Goal: Communication & Community: Answer question/provide support

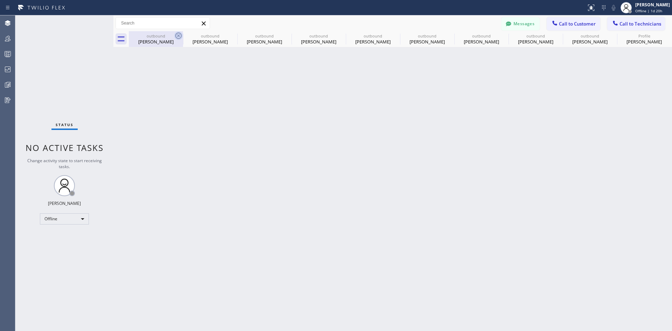
click at [179, 35] on icon at bounding box center [178, 36] width 6 height 6
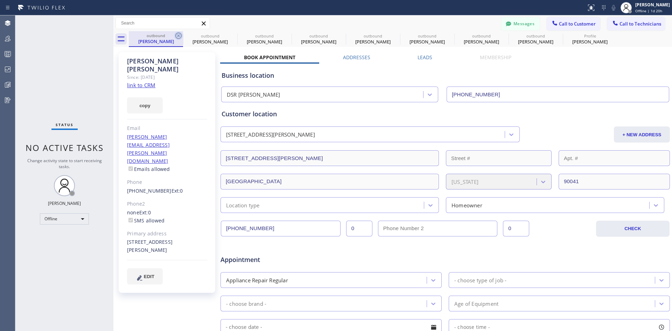
click at [177, 35] on icon at bounding box center [178, 35] width 8 height 8
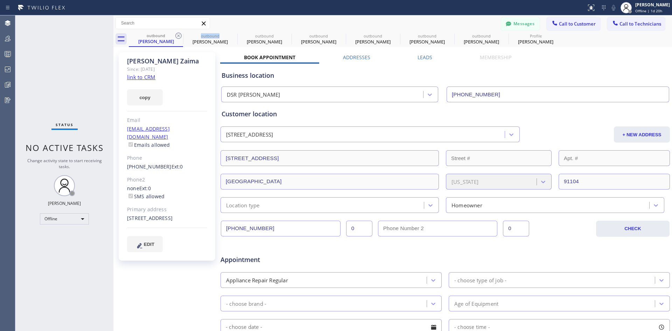
click at [177, 35] on icon at bounding box center [178, 35] width 8 height 8
click at [0, 0] on icon at bounding box center [0, 0] width 0 height 0
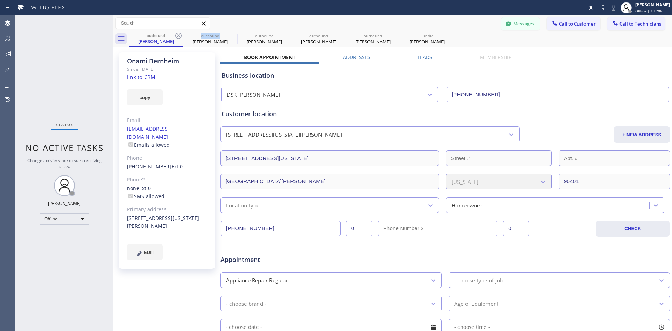
click at [177, 35] on icon at bounding box center [178, 35] width 8 height 8
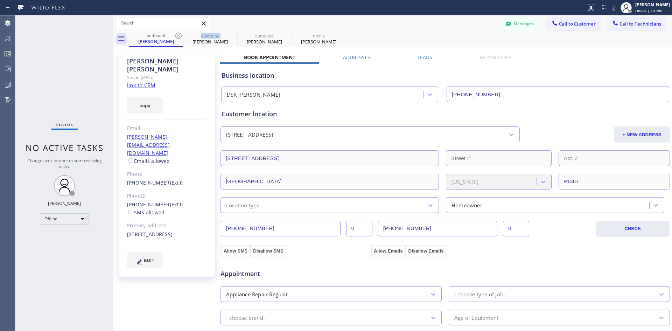
click at [177, 35] on icon at bounding box center [178, 35] width 8 height 8
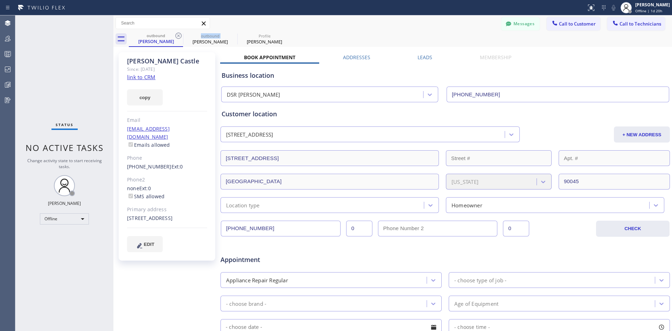
click at [177, 35] on icon at bounding box center [178, 35] width 8 height 8
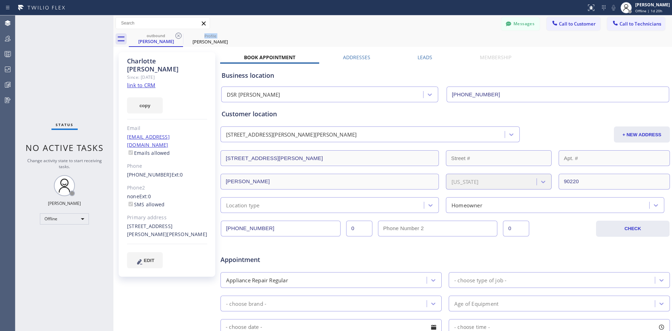
click at [177, 35] on icon at bounding box center [178, 35] width 8 height 8
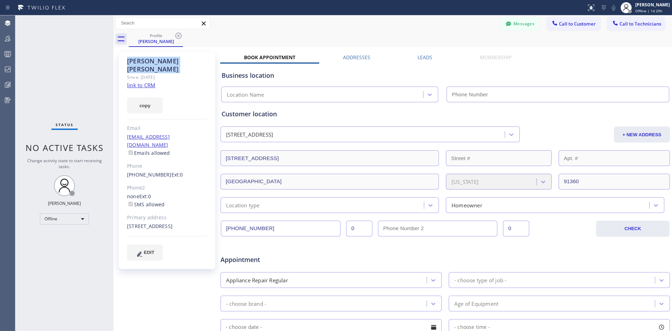
click at [177, 35] on icon at bounding box center [178, 35] width 8 height 8
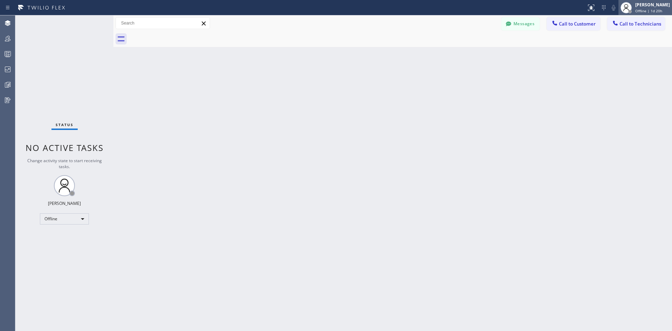
click at [663, 5] on div "[PERSON_NAME]" at bounding box center [652, 5] width 35 height 6
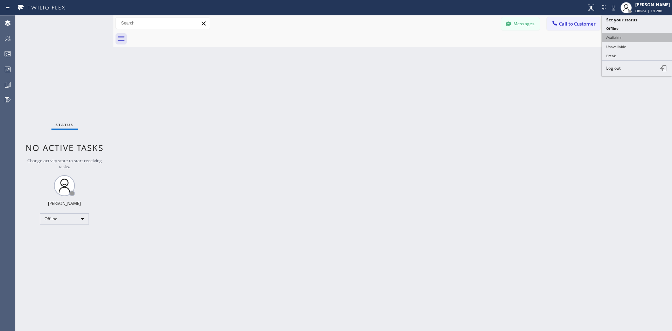
click at [633, 38] on button "Available" at bounding box center [637, 37] width 70 height 9
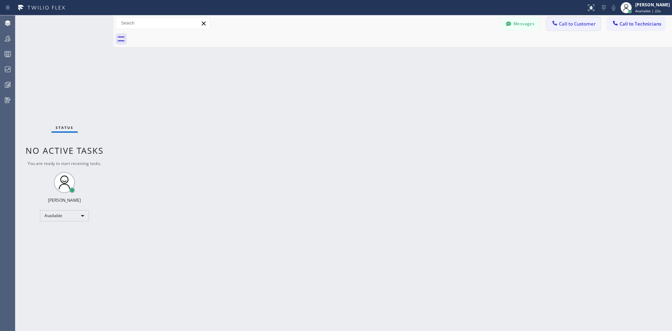
click at [570, 23] on span "Call to Customer" at bounding box center [577, 24] width 37 height 6
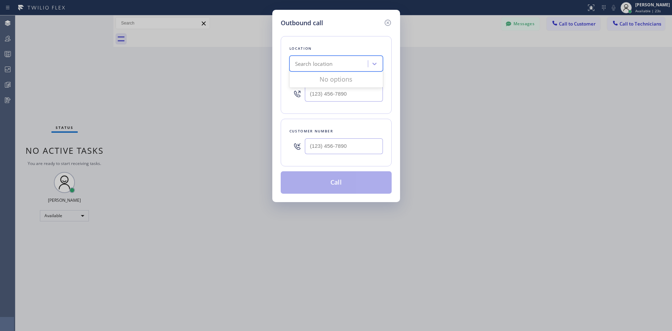
click at [334, 66] on div "Search location" at bounding box center [329, 64] width 76 height 12
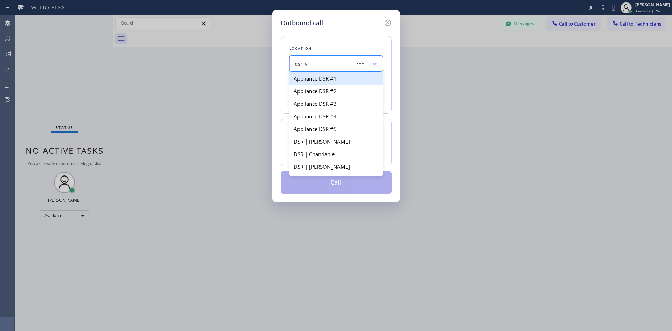
type input "dsr iver"
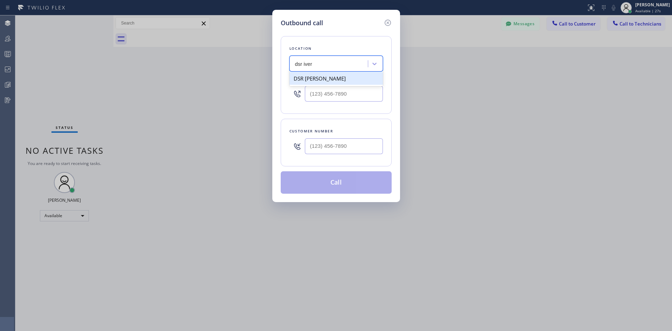
click at [348, 84] on div "DSR [PERSON_NAME]" at bounding box center [335, 78] width 93 height 13
type input "[PHONE_NUMBER]"
click at [363, 145] on input "(___) ___-____" at bounding box center [344, 146] width 78 height 16
paste input "714) 317-5551"
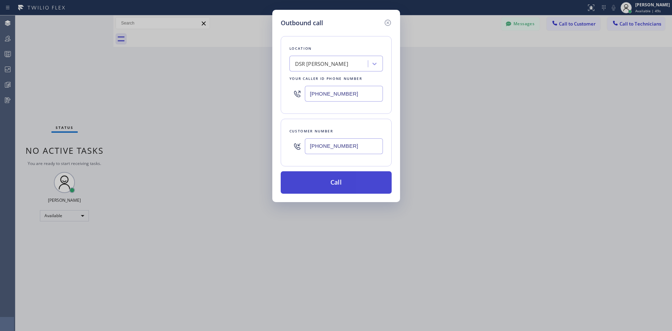
type input "[PHONE_NUMBER]"
click at [357, 182] on button "Call" at bounding box center [335, 182] width 111 height 22
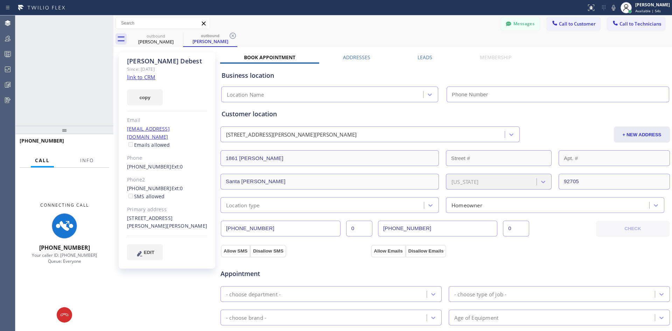
type input "[PHONE_NUMBER]"
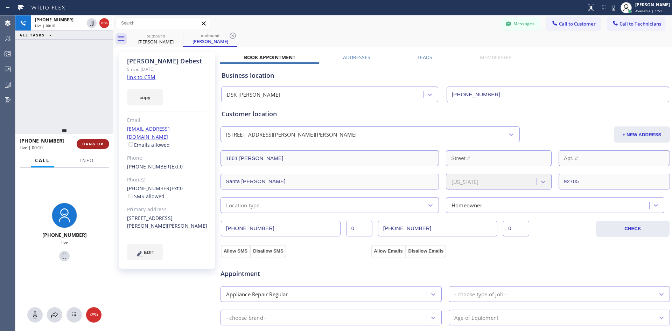
click at [86, 147] on button "HANG UP" at bounding box center [93, 144] width 33 height 10
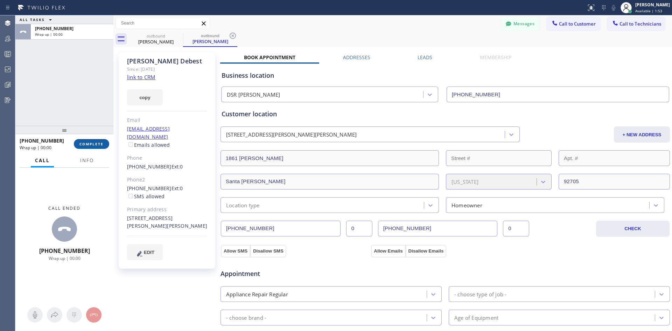
click at [97, 142] on span "COMPLETE" at bounding box center [91, 143] width 24 height 5
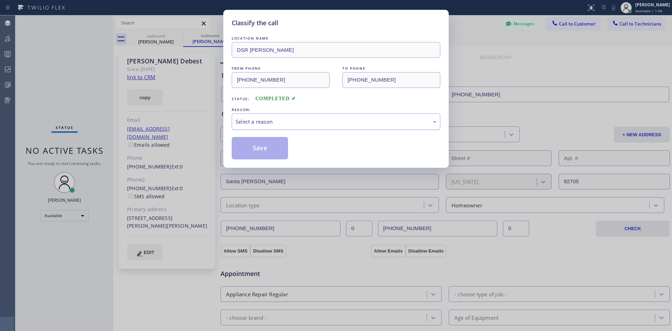
click at [351, 115] on div "Select a reason" at bounding box center [336, 121] width 208 height 16
click at [247, 150] on button "Save" at bounding box center [260, 148] width 56 height 22
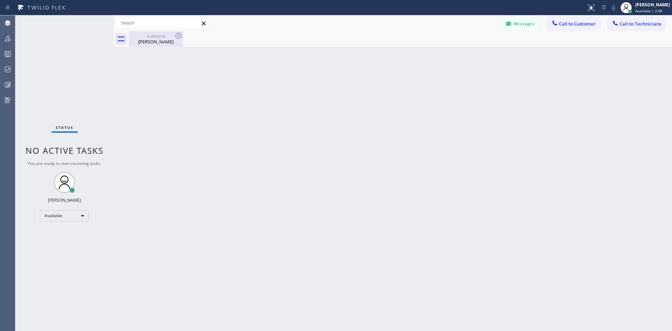
click at [163, 38] on div "outbound" at bounding box center [155, 35] width 53 height 5
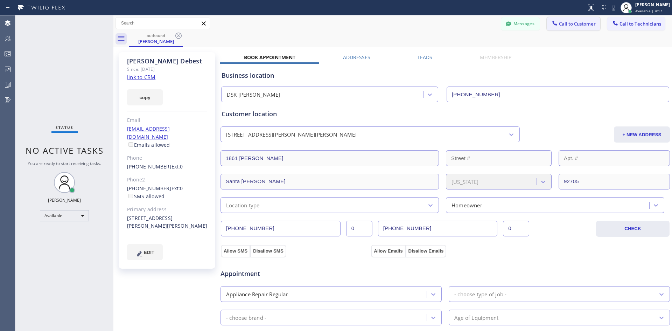
click at [566, 27] on span "Call to Customer" at bounding box center [577, 24] width 37 height 6
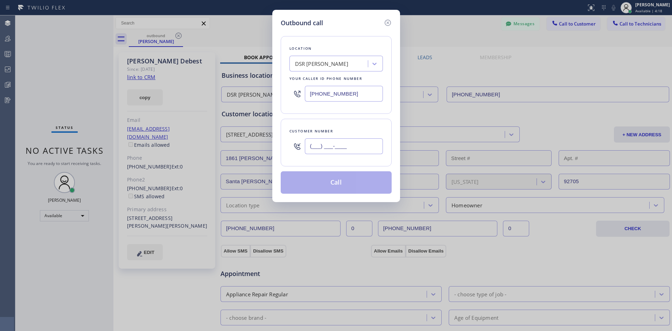
click at [329, 143] on input "(___) ___-____" at bounding box center [344, 146] width 78 height 16
paste input "312) 927-0623"
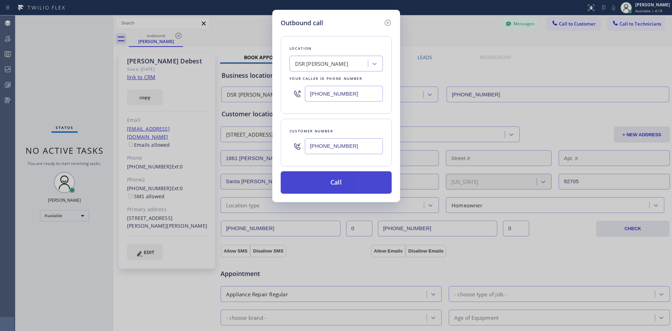
type input "[PHONE_NUMBER]"
click at [339, 178] on button "Call" at bounding box center [335, 182] width 111 height 22
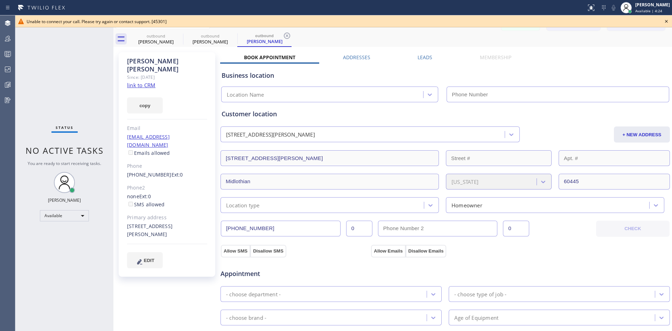
type input "[PHONE_NUMBER]"
click at [666, 23] on icon at bounding box center [666, 21] width 8 height 8
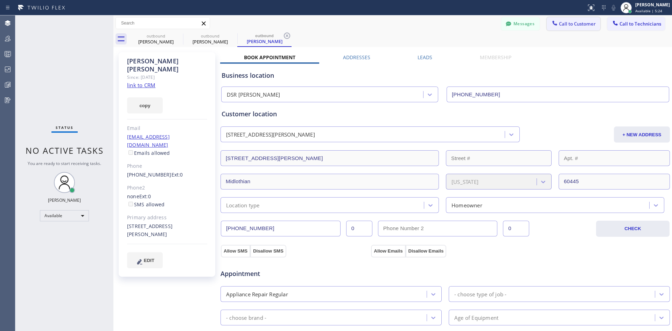
click at [553, 24] on div at bounding box center [554, 24] width 8 height 8
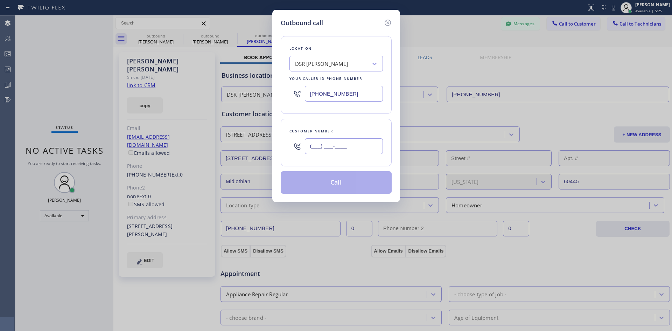
click at [342, 145] on input "(___) ___-____" at bounding box center [344, 146] width 78 height 16
paste input "347) 612-8639"
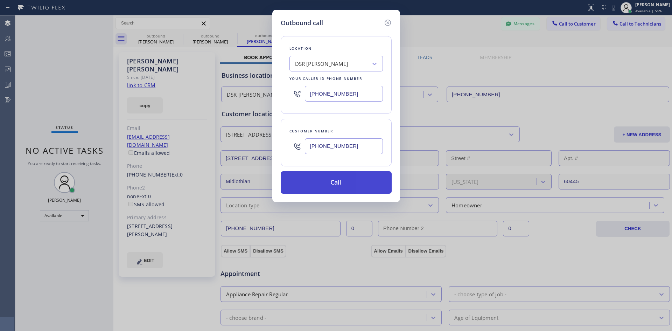
type input "[PHONE_NUMBER]"
click at [351, 180] on button "Call" at bounding box center [335, 182] width 111 height 22
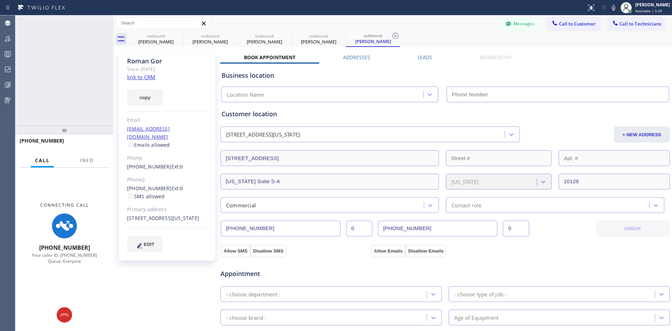
type input "[PHONE_NUMBER]"
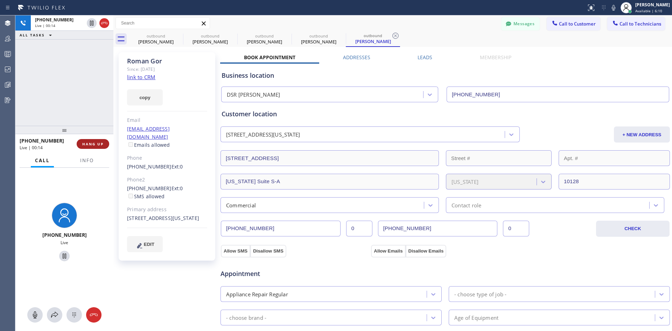
click at [97, 147] on button "HANG UP" at bounding box center [93, 144] width 33 height 10
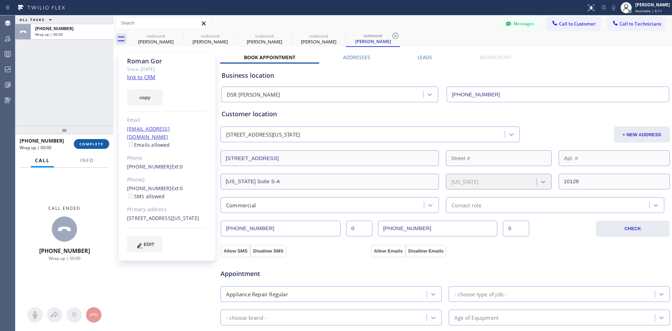
click at [89, 141] on span "COMPLETE" at bounding box center [91, 143] width 24 height 5
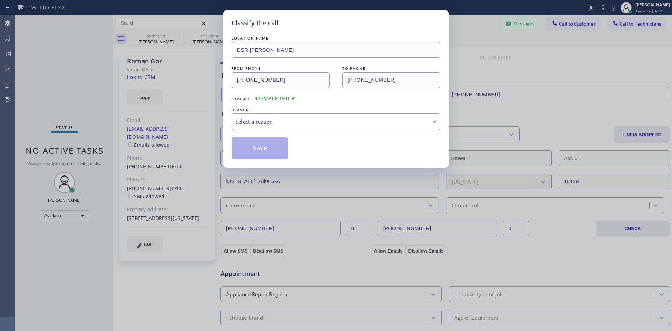
click at [347, 124] on div "Select a reason" at bounding box center [335, 122] width 201 height 8
click at [268, 152] on button "Save" at bounding box center [260, 148] width 56 height 22
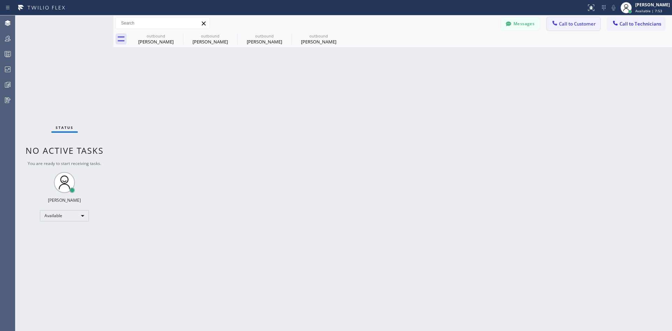
click at [580, 24] on span "Call to Customer" at bounding box center [577, 24] width 37 height 6
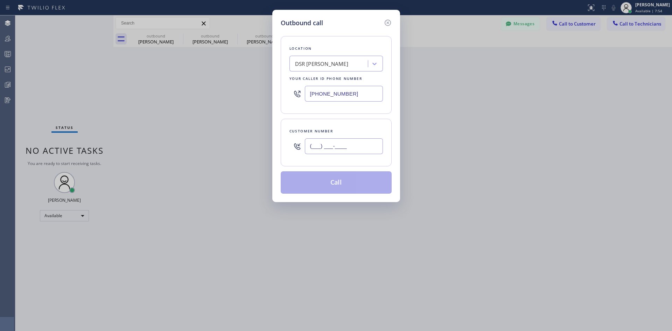
click at [367, 146] on input "(___) ___-____" at bounding box center [344, 146] width 78 height 16
paste input "347) 654-7790"
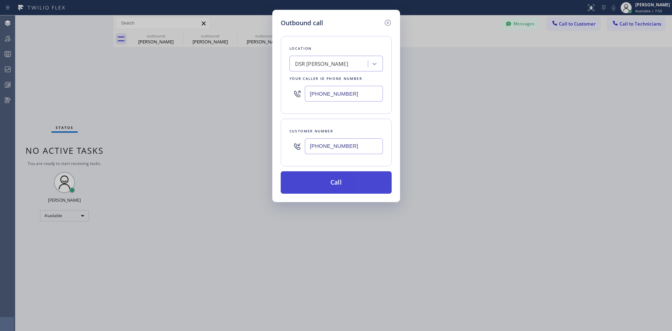
type input "[PHONE_NUMBER]"
click at [360, 183] on button "Call" at bounding box center [335, 182] width 111 height 22
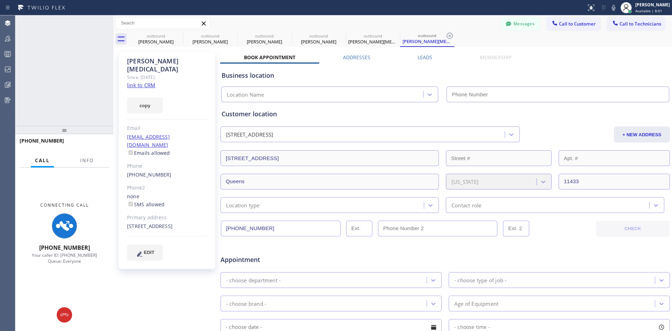
type input "[PHONE_NUMBER]"
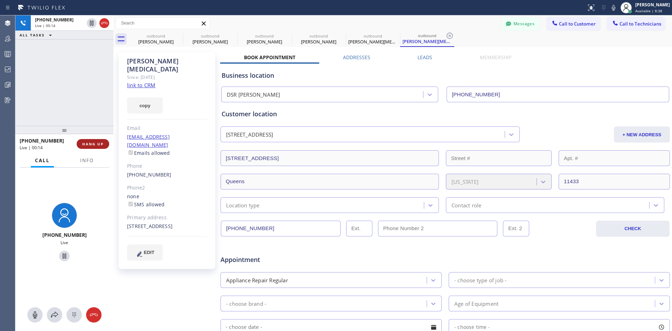
click at [93, 141] on span "HANG UP" at bounding box center [92, 143] width 21 height 5
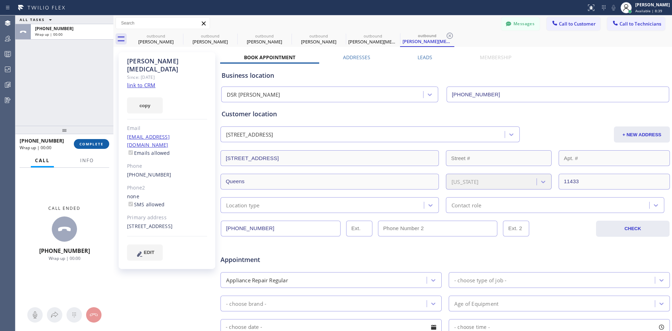
click at [95, 143] on span "COMPLETE" at bounding box center [91, 143] width 24 height 5
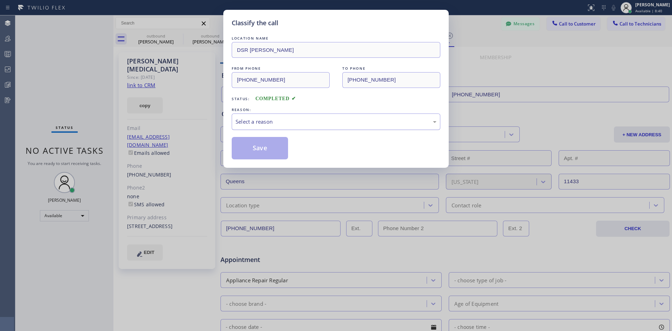
click at [365, 121] on div "Select a reason" at bounding box center [335, 122] width 201 height 8
click at [274, 143] on button "Save" at bounding box center [260, 148] width 56 height 22
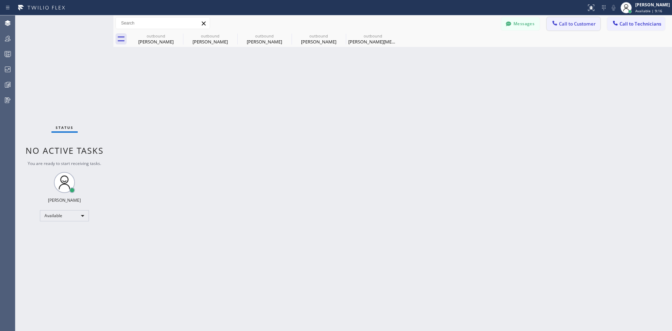
click at [564, 18] on button "Call to Customer" at bounding box center [573, 23] width 54 height 13
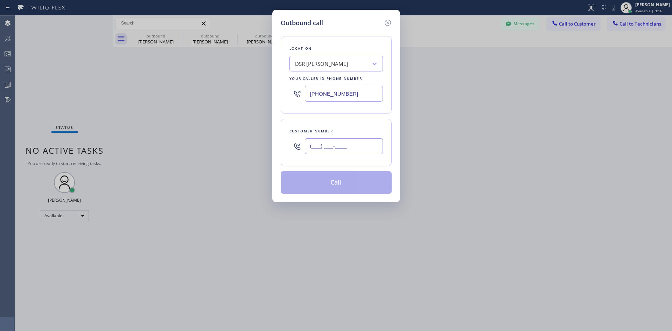
click at [365, 145] on input "(___) ___-____" at bounding box center [344, 146] width 78 height 16
paste input "206) 850-0077"
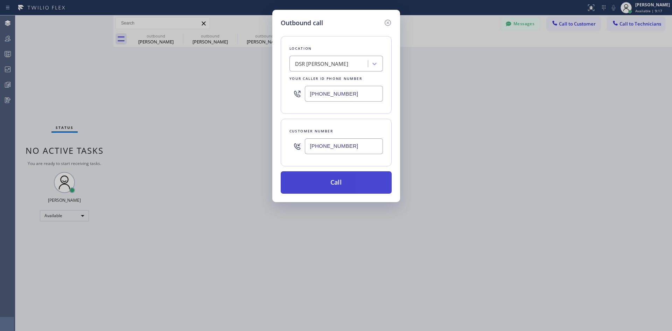
type input "[PHONE_NUMBER]"
click at [350, 186] on button "Call" at bounding box center [335, 182] width 111 height 22
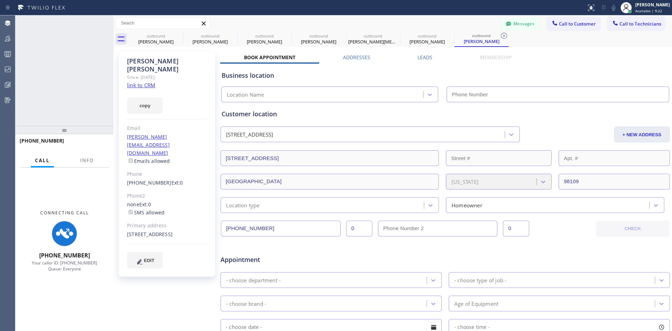
type input "[PHONE_NUMBER]"
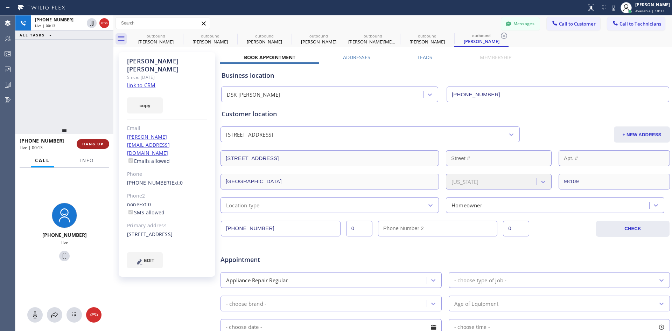
click at [84, 143] on span "HANG UP" at bounding box center [92, 143] width 21 height 5
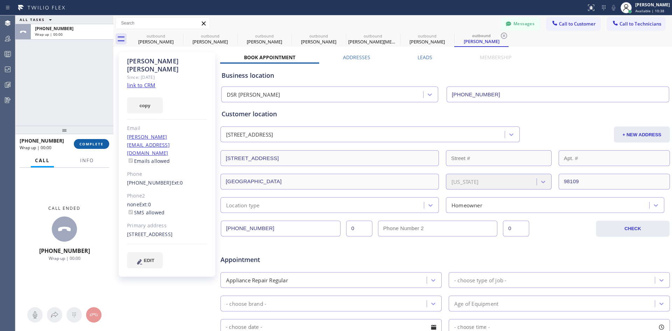
click at [91, 144] on span "COMPLETE" at bounding box center [91, 143] width 24 height 5
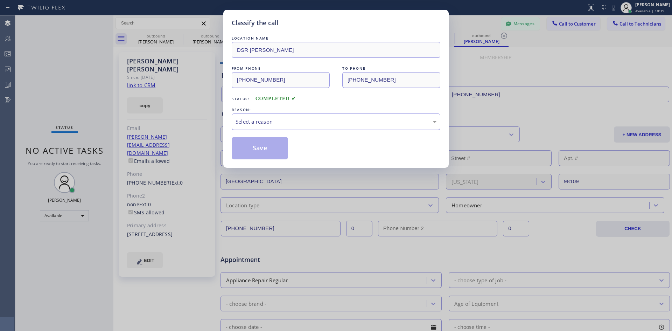
click at [375, 127] on div "Select a reason" at bounding box center [336, 121] width 208 height 16
click at [272, 147] on button "Save" at bounding box center [260, 148] width 56 height 22
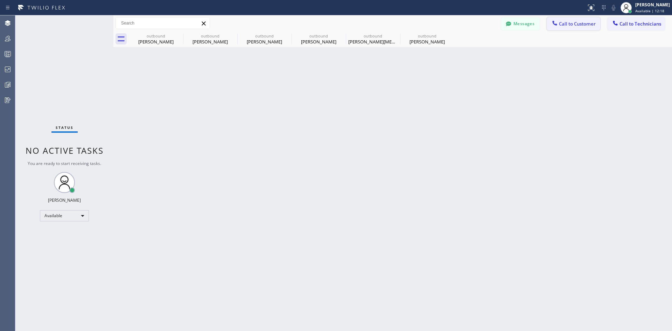
click at [580, 26] on span "Call to Customer" at bounding box center [577, 24] width 37 height 6
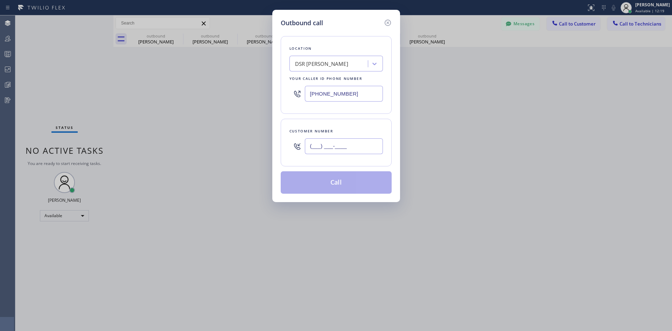
click at [338, 144] on input "(___) ___-____" at bounding box center [344, 146] width 78 height 16
paste input "702) 980-8529"
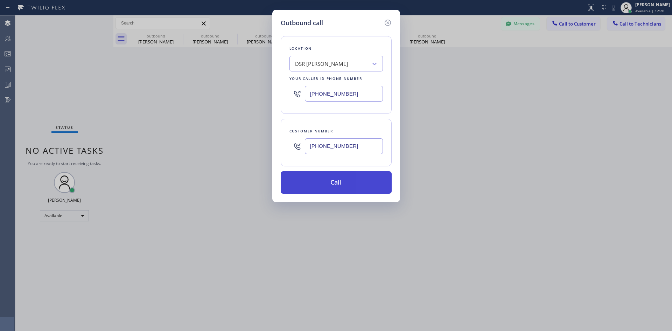
type input "[PHONE_NUMBER]"
click at [365, 179] on button "Call" at bounding box center [335, 182] width 111 height 22
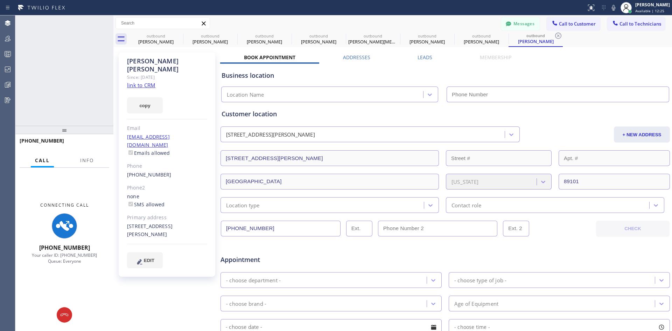
type input "[PHONE_NUMBER]"
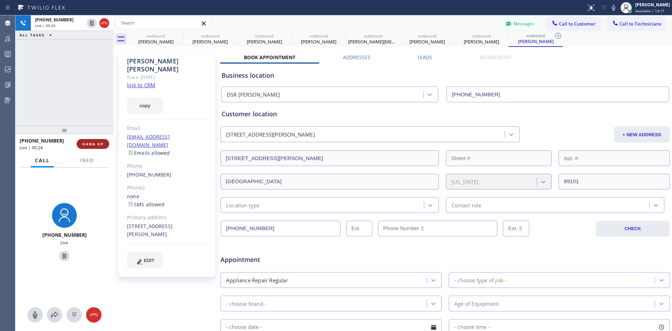
click at [89, 144] on span "HANG UP" at bounding box center [92, 143] width 21 height 5
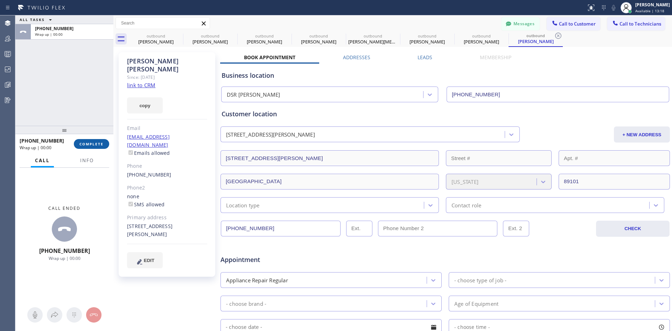
click at [97, 143] on span "COMPLETE" at bounding box center [91, 143] width 24 height 5
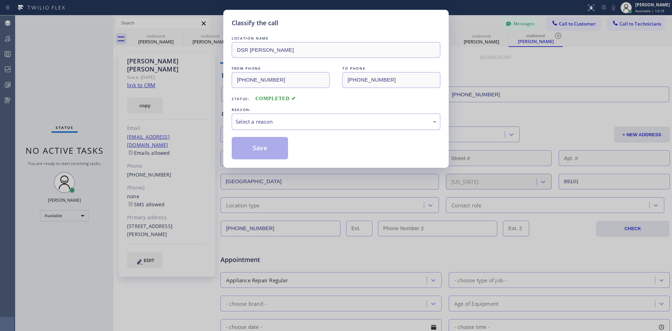
click at [347, 125] on div "Select a reason" at bounding box center [335, 122] width 201 height 8
click at [265, 153] on button "Save" at bounding box center [260, 148] width 56 height 22
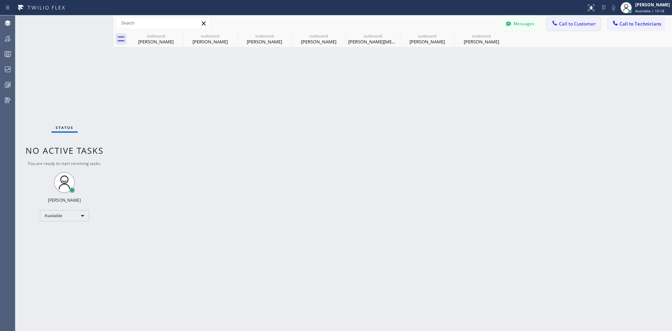
click at [571, 22] on span "Call to Customer" at bounding box center [577, 24] width 37 height 6
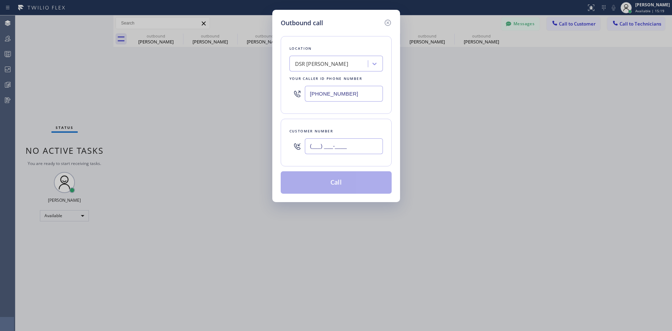
click at [347, 142] on input "(___) ___-____" at bounding box center [344, 146] width 78 height 16
paste input "443) 614-6982"
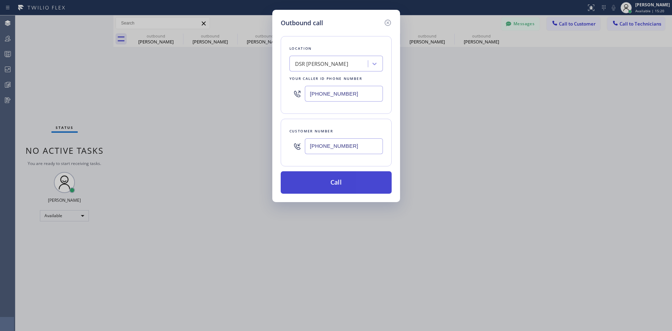
type input "[PHONE_NUMBER]"
click at [352, 182] on button "Call" at bounding box center [335, 182] width 111 height 22
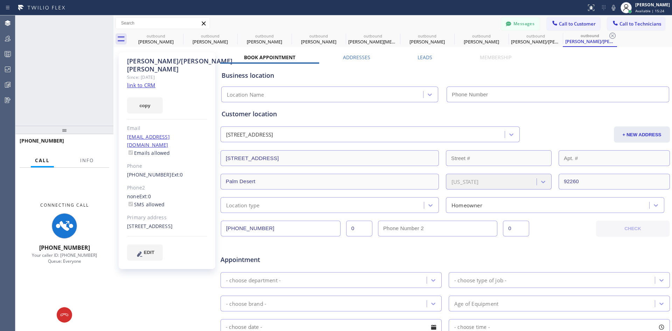
type input "[PHONE_NUMBER]"
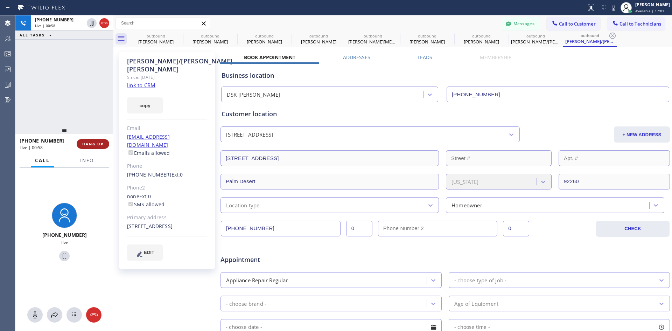
drag, startPoint x: 97, startPoint y: 143, endPoint x: 101, endPoint y: 145, distance: 4.6
click at [97, 143] on span "HANG UP" at bounding box center [92, 143] width 21 height 5
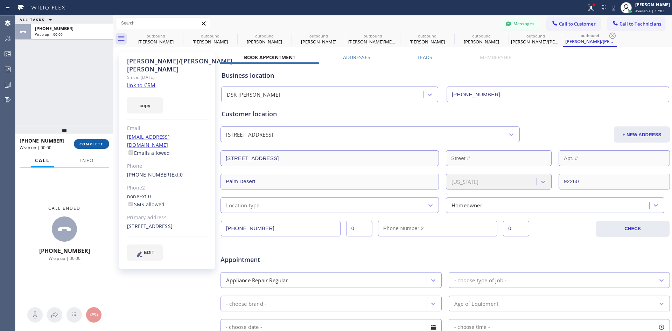
click at [86, 140] on button "COMPLETE" at bounding box center [91, 144] width 35 height 10
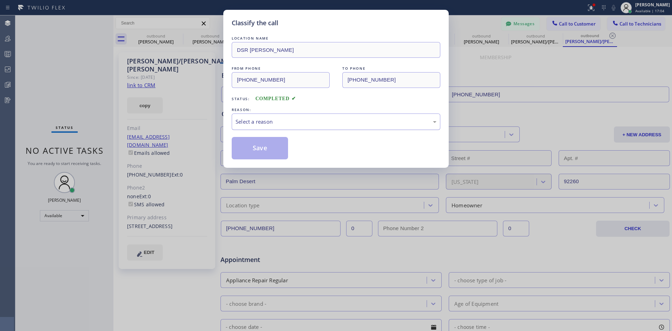
click at [368, 113] on div "Select a reason" at bounding box center [336, 121] width 208 height 16
click at [277, 144] on button "Save" at bounding box center [260, 148] width 56 height 22
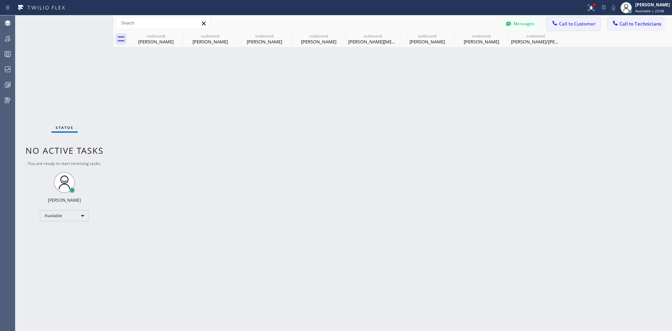
click at [575, 20] on button "Call to Customer" at bounding box center [573, 23] width 54 height 13
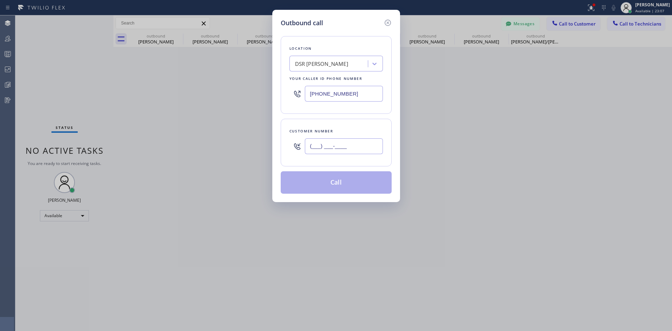
click at [374, 140] on input "(___) ___-____" at bounding box center [344, 146] width 78 height 16
paste input "310) 704-1639"
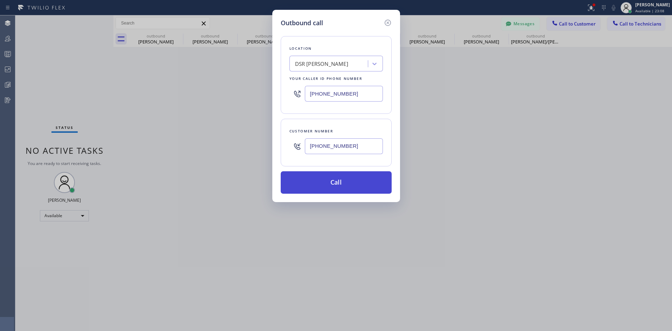
type input "[PHONE_NUMBER]"
click at [364, 177] on button "Call" at bounding box center [335, 182] width 111 height 22
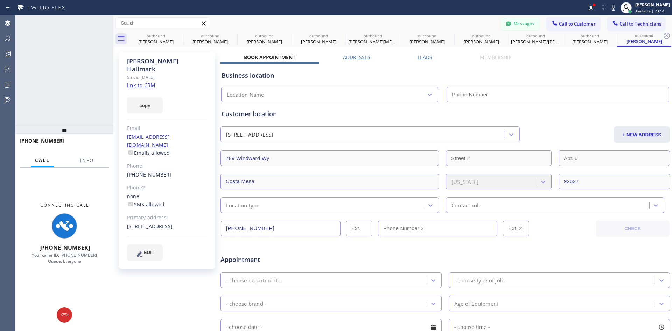
type input "[PHONE_NUMBER]"
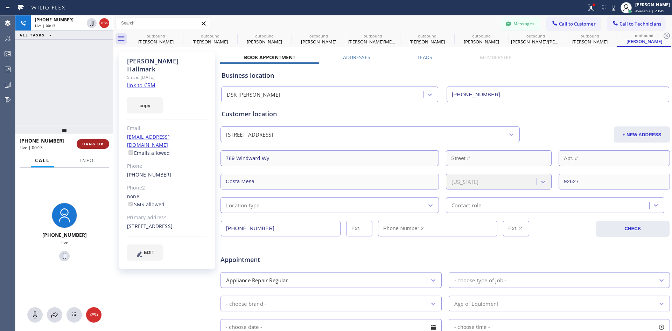
click at [98, 140] on button "HANG UP" at bounding box center [93, 144] width 33 height 10
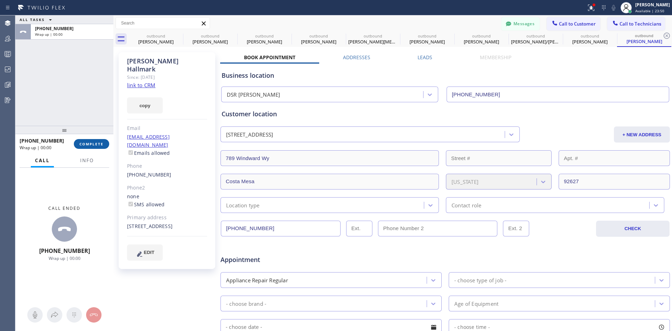
click at [96, 144] on span "COMPLETE" at bounding box center [91, 143] width 24 height 5
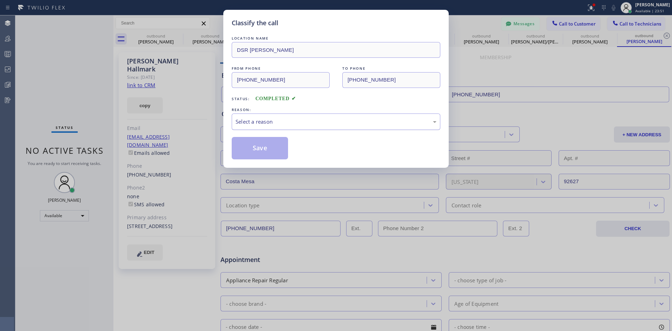
click at [318, 122] on div "Select a reason" at bounding box center [335, 122] width 201 height 8
click at [282, 142] on button "Save" at bounding box center [260, 148] width 56 height 22
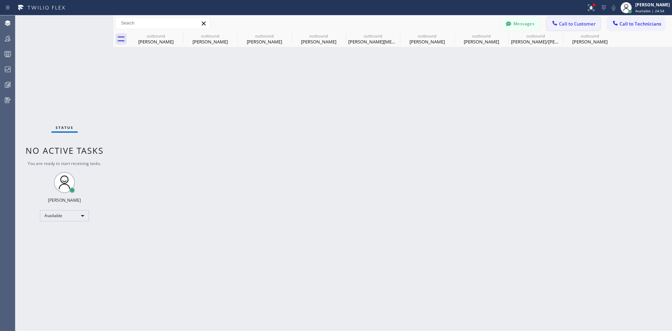
click at [570, 22] on span "Call to Customer" at bounding box center [577, 24] width 37 height 6
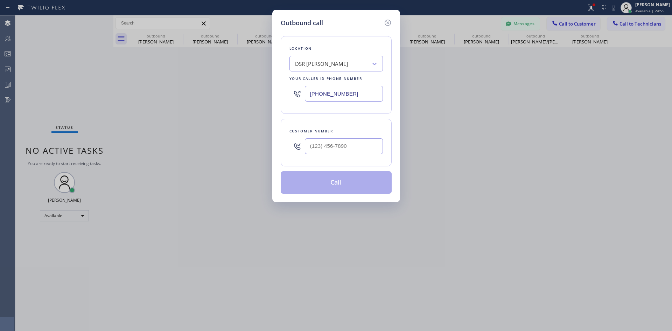
click at [368, 154] on div at bounding box center [344, 146] width 78 height 23
click at [362, 149] on input "(___) ___-____" at bounding box center [344, 146] width 78 height 16
paste input "916) 947-5500"
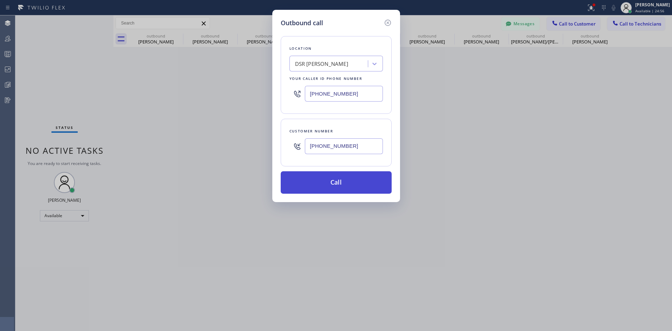
type input "[PHONE_NUMBER]"
click at [361, 187] on button "Call" at bounding box center [335, 182] width 111 height 22
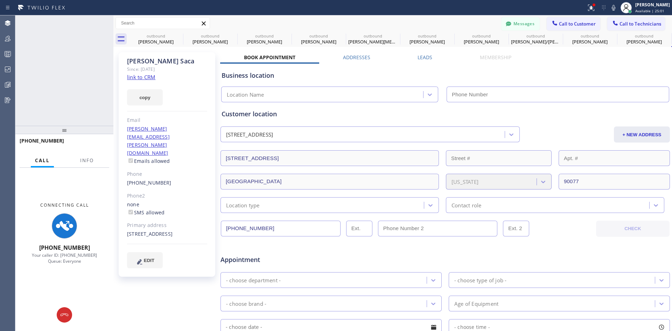
type input "[PHONE_NUMBER]"
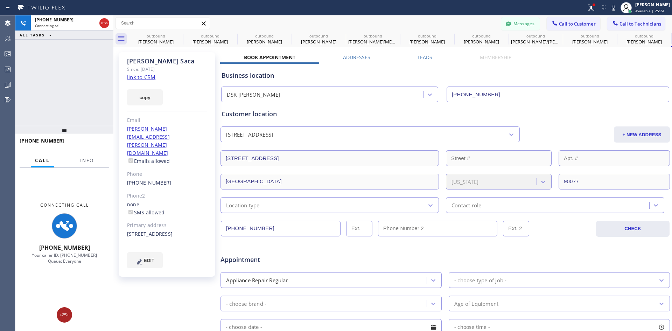
click at [65, 308] on button at bounding box center [64, 314] width 15 height 15
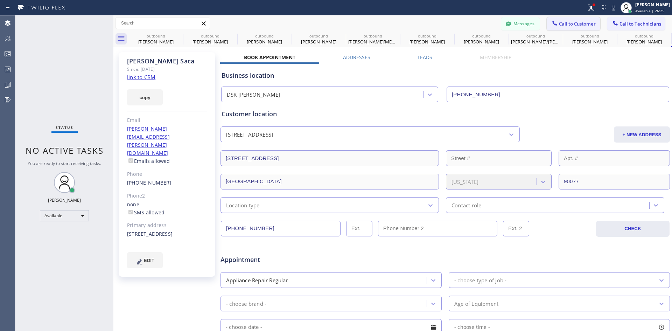
click at [556, 30] on button "Call to Customer" at bounding box center [573, 23] width 54 height 13
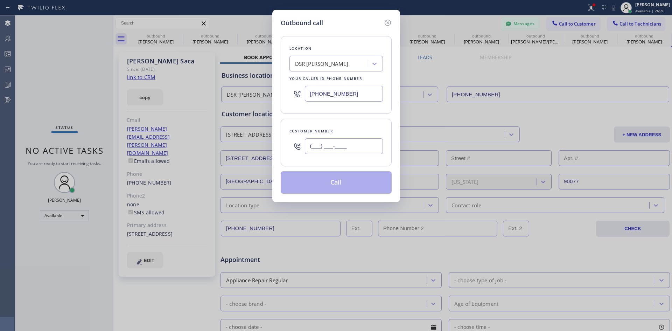
click at [345, 140] on input "(___) ___-____" at bounding box center [344, 146] width 78 height 16
paste input "614) 971-6928"
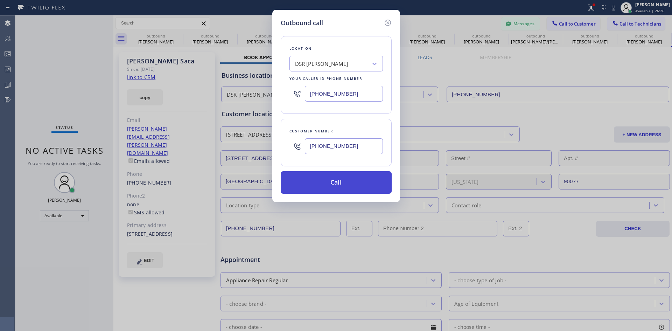
type input "[PHONE_NUMBER]"
click at [310, 183] on button "Call" at bounding box center [335, 182] width 111 height 22
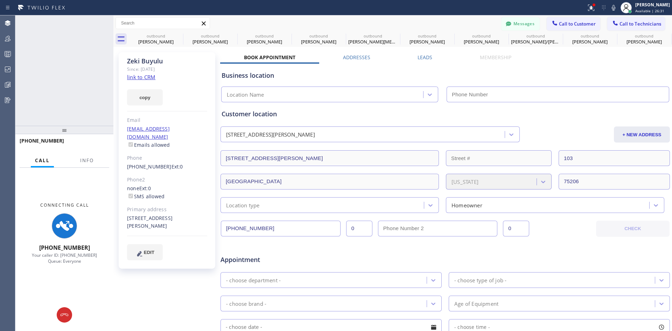
type input "[PHONE_NUMBER]"
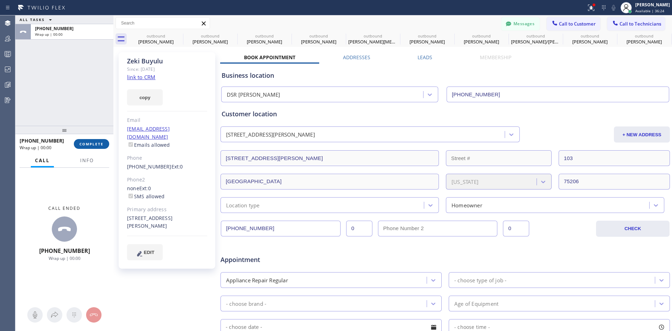
click at [91, 145] on span "COMPLETE" at bounding box center [91, 143] width 24 height 5
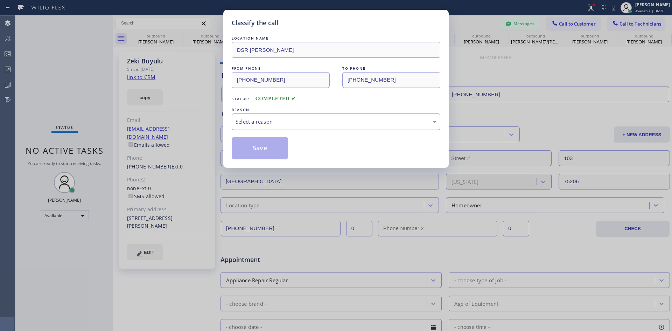
click at [343, 125] on div "Select a reason" at bounding box center [335, 122] width 201 height 8
click at [276, 151] on button "Save" at bounding box center [260, 148] width 56 height 22
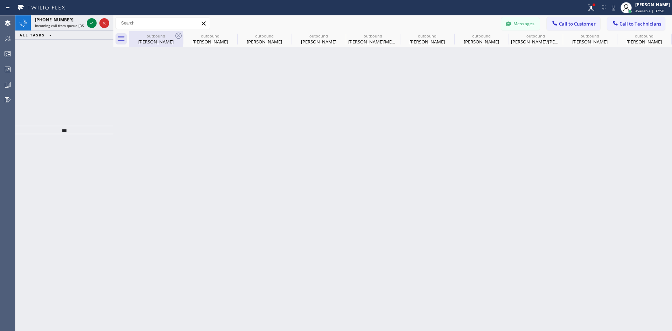
click at [150, 39] on div "[PERSON_NAME]" at bounding box center [155, 41] width 53 height 6
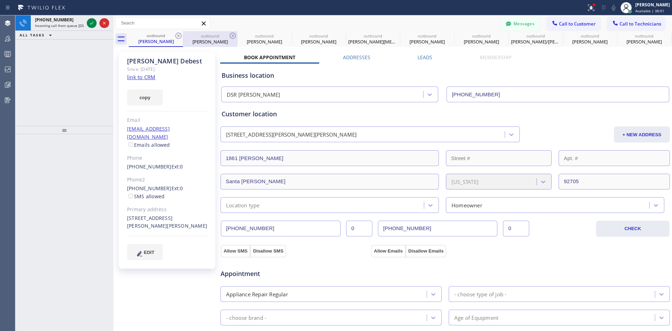
click at [216, 38] on div "outbound" at bounding box center [210, 35] width 53 height 5
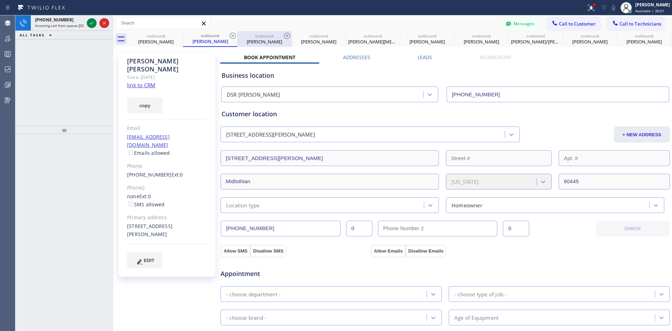
click at [251, 36] on div "outbound" at bounding box center [264, 35] width 53 height 5
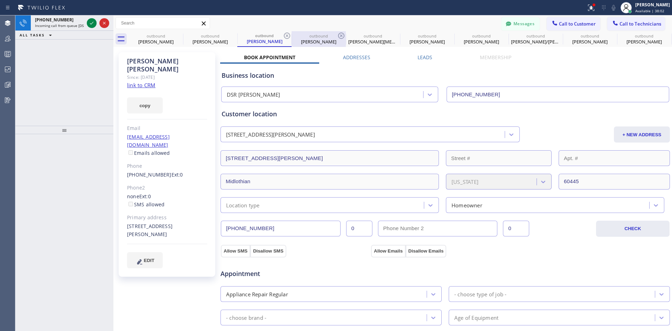
click at [306, 39] on div "[PERSON_NAME]" at bounding box center [318, 41] width 53 height 6
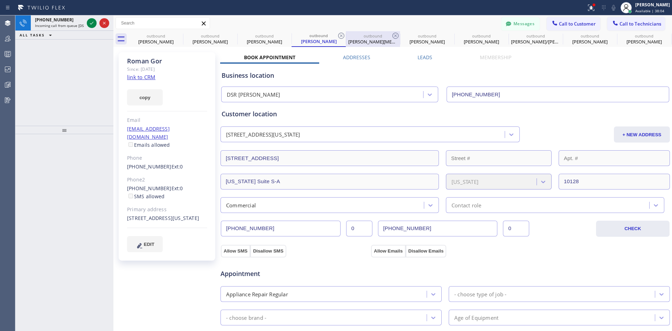
click at [366, 44] on div "[PERSON_NAME][MEDICAL_DATA]" at bounding box center [372, 41] width 53 height 6
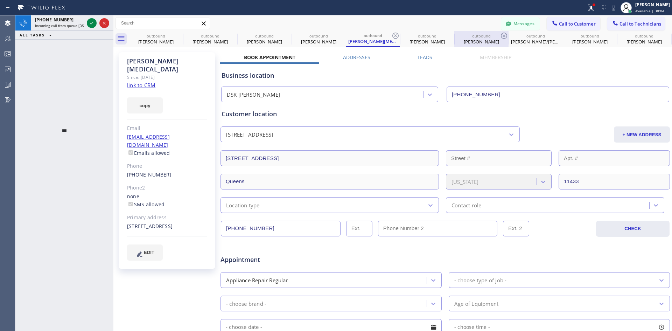
click at [420, 43] on div "[PERSON_NAME]" at bounding box center [426, 41] width 53 height 6
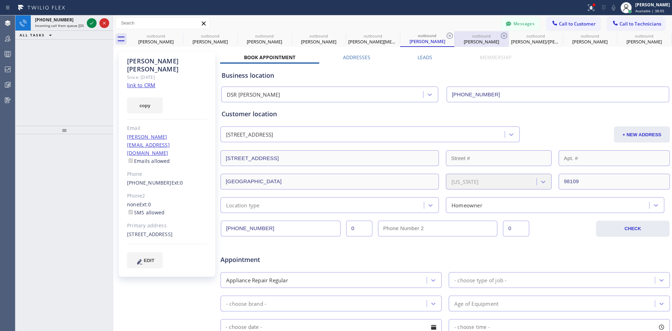
drag, startPoint x: 462, startPoint y: 42, endPoint x: 474, endPoint y: 44, distance: 11.4
click at [463, 41] on div "[PERSON_NAME]" at bounding box center [481, 41] width 53 height 6
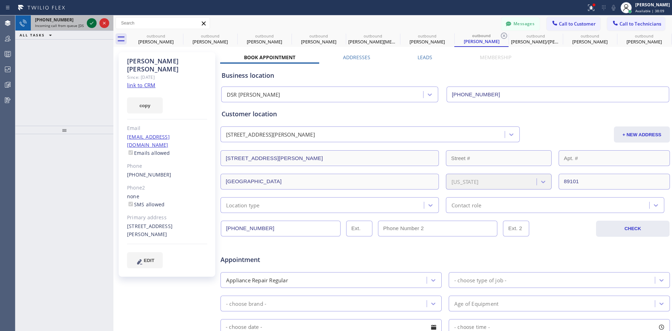
click at [92, 25] on icon at bounding box center [91, 23] width 8 height 8
click at [89, 33] on icon at bounding box center [91, 32] width 8 height 8
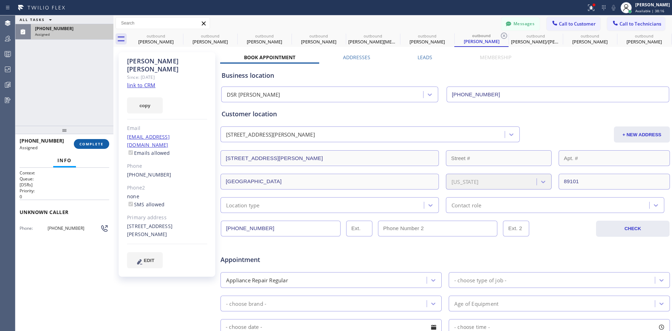
click at [94, 145] on span "COMPLETE" at bounding box center [91, 143] width 24 height 5
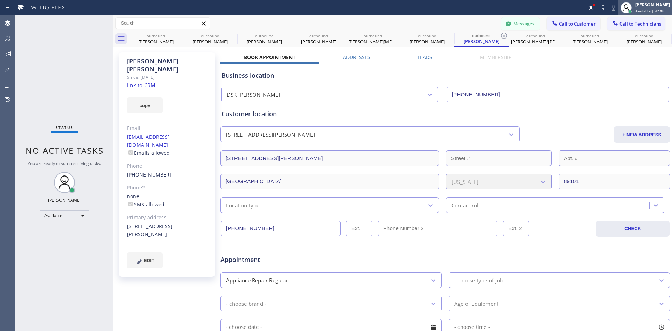
click at [637, 5] on div "[PERSON_NAME]" at bounding box center [652, 5] width 35 height 6
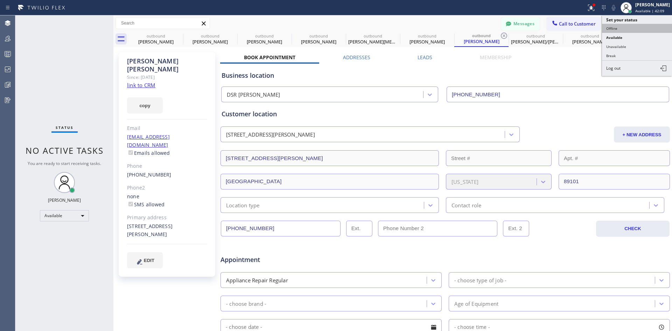
click at [629, 30] on button "Offline" at bounding box center [637, 28] width 70 height 9
